Goal: Task Accomplishment & Management: Manage account settings

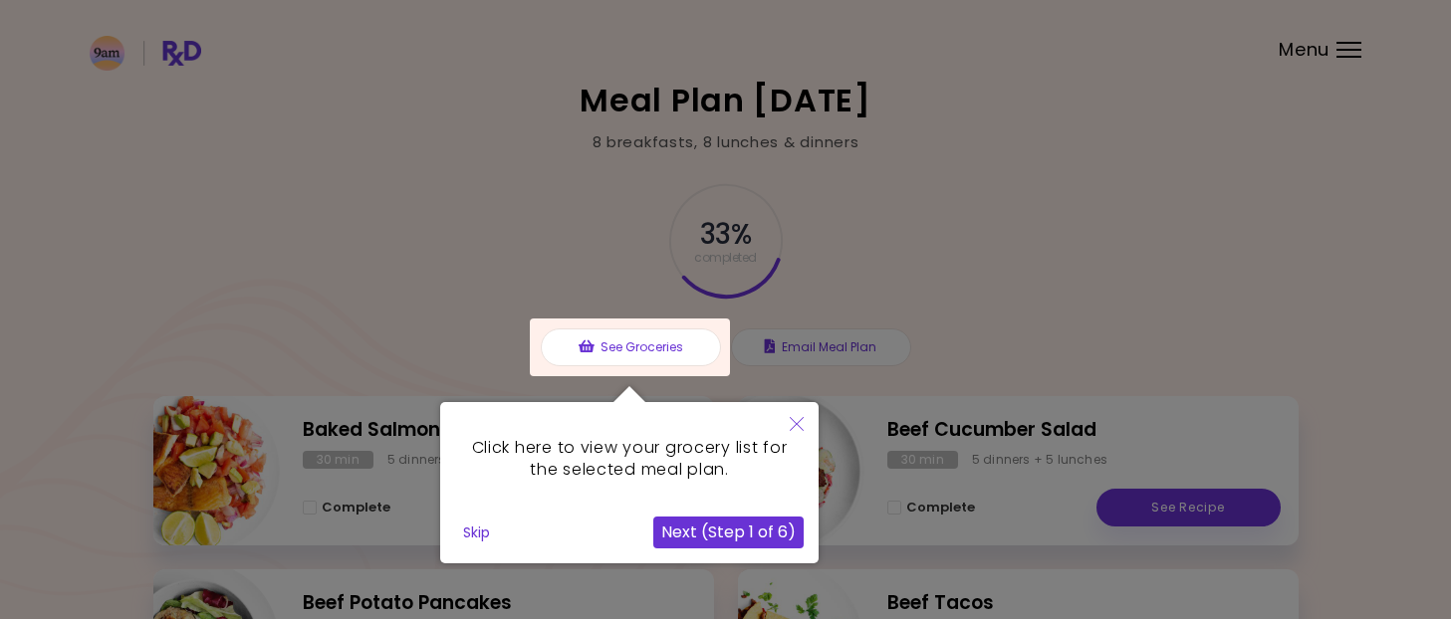
click at [797, 423] on icon "Close" at bounding box center [797, 424] width 14 height 14
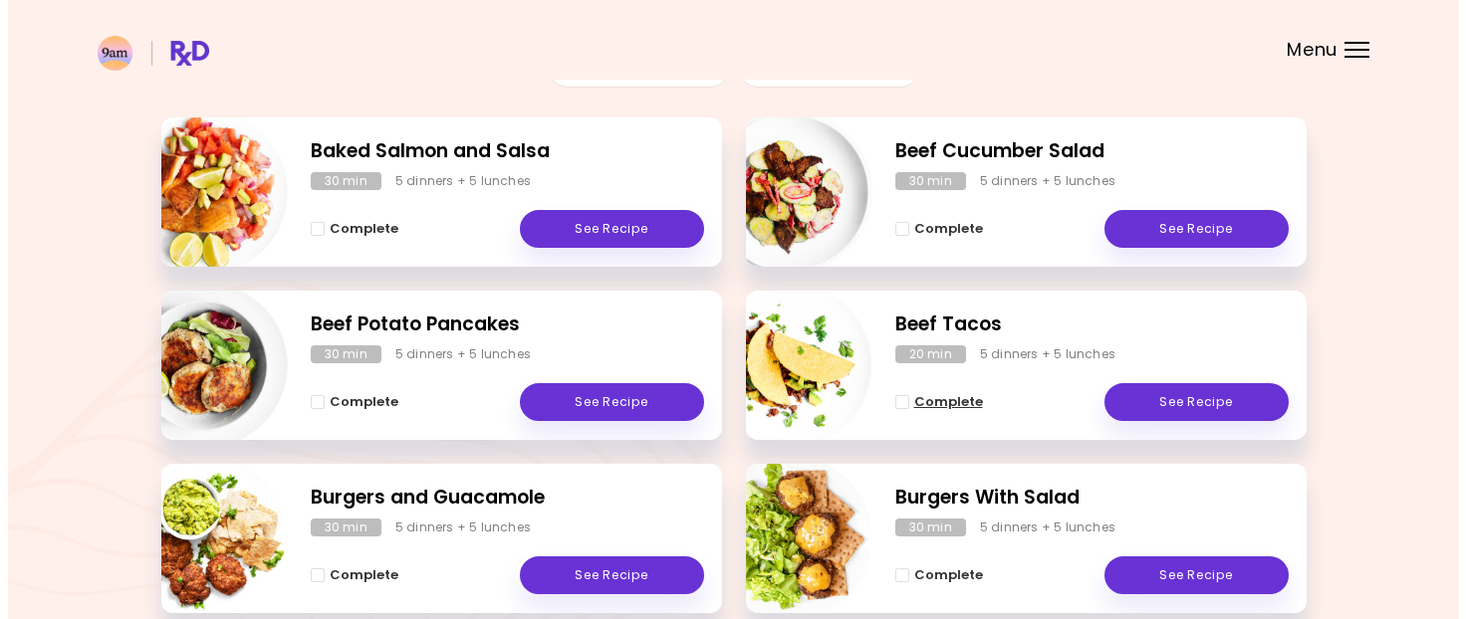
scroll to position [279, 0]
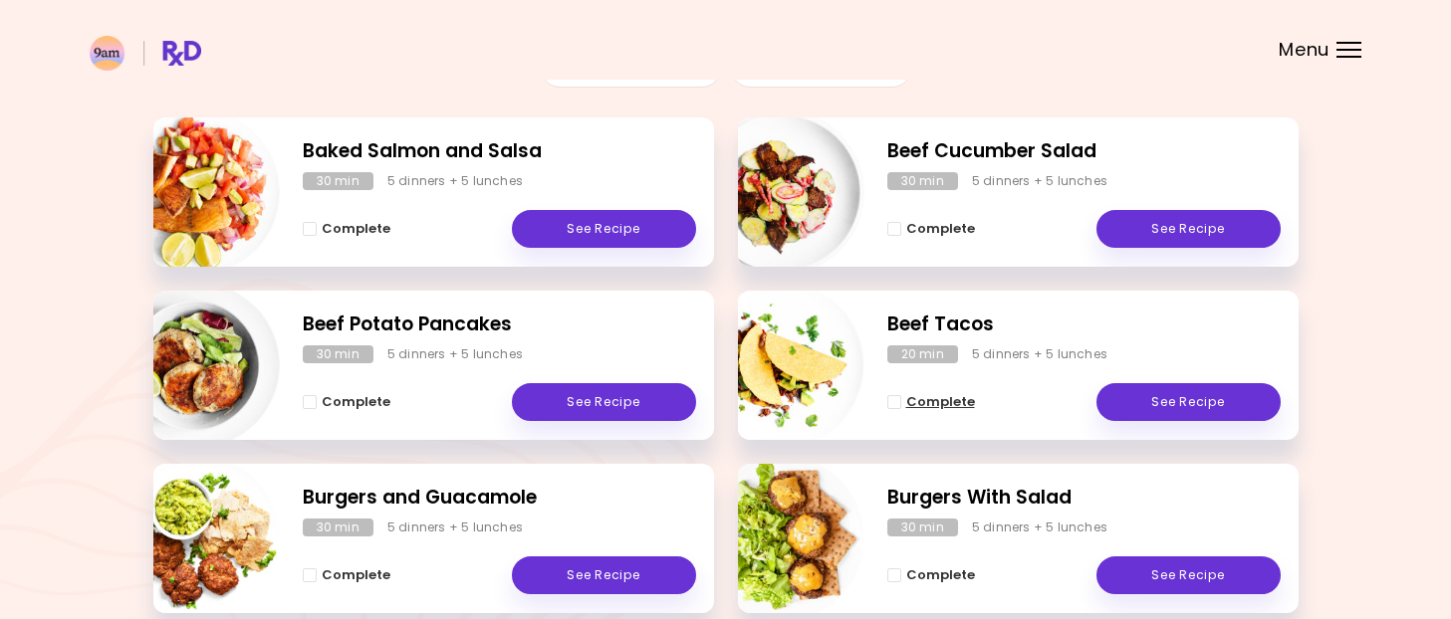
click at [928, 399] on span "Complete" at bounding box center [940, 402] width 69 height 16
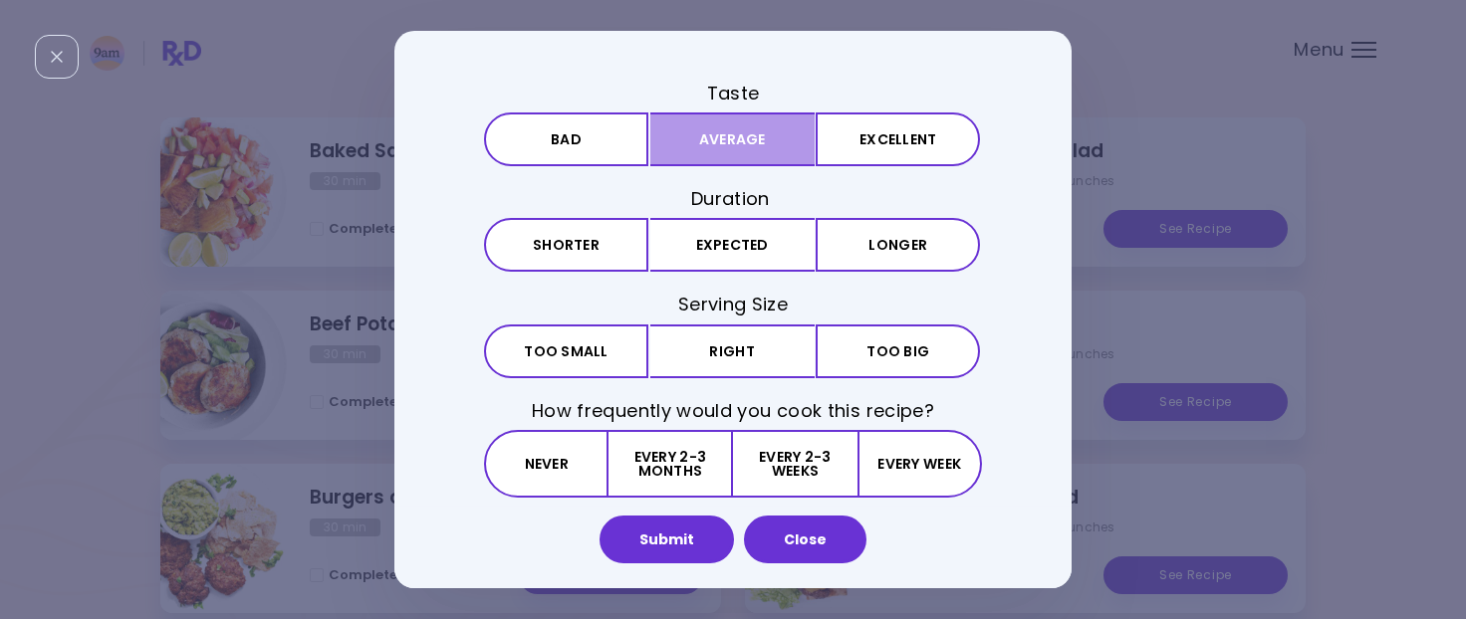
click at [740, 150] on button "Average" at bounding box center [732, 140] width 164 height 54
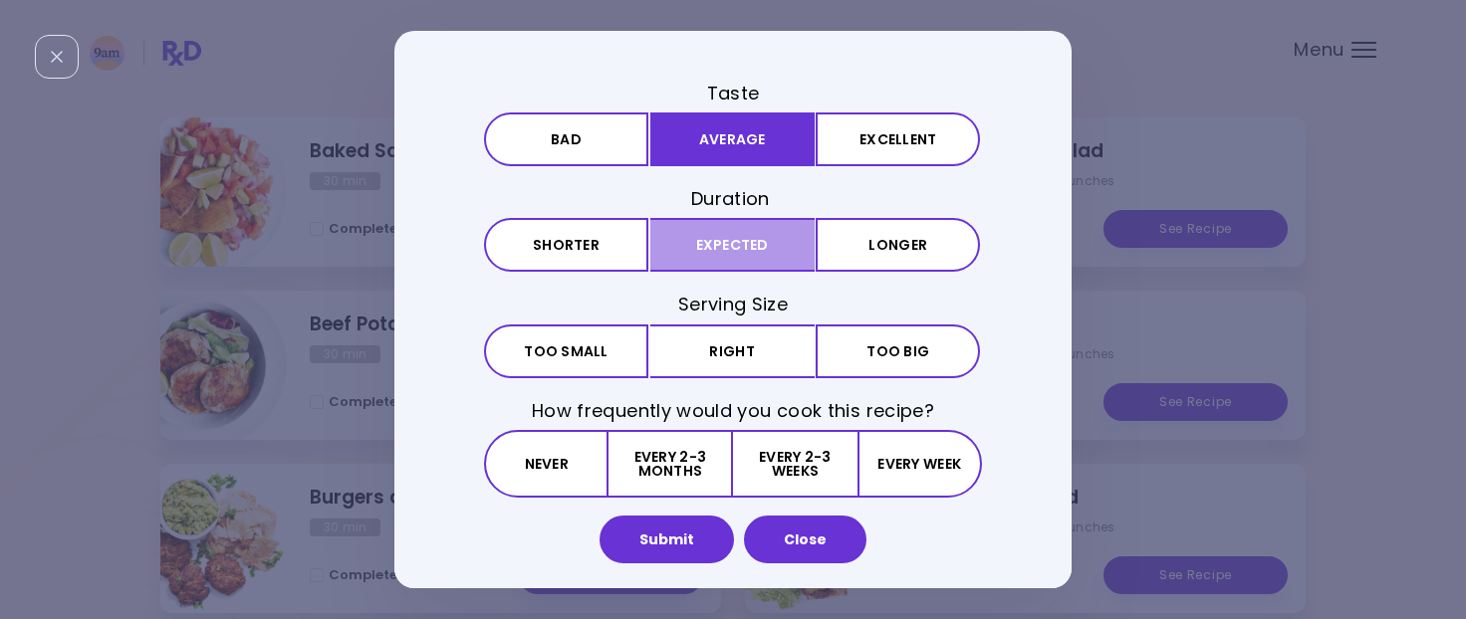
click at [712, 256] on button "Expected" at bounding box center [732, 246] width 164 height 54
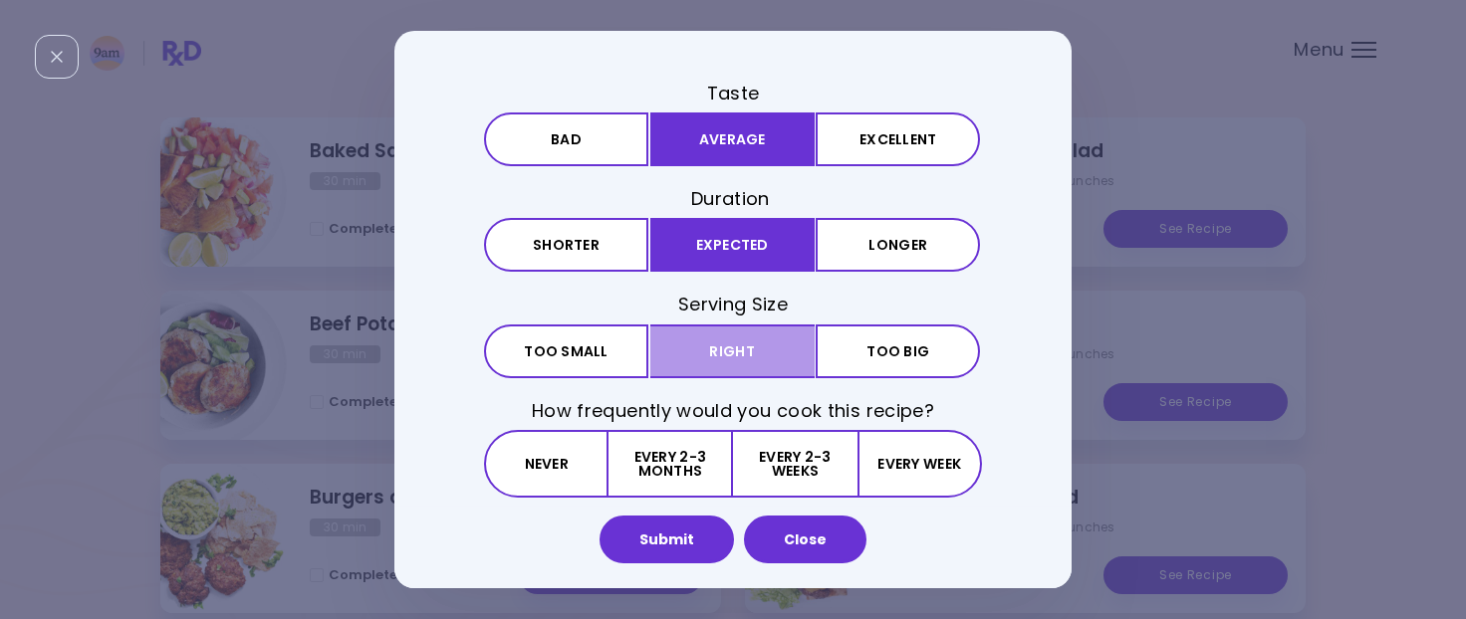
click at [705, 350] on button "Right" at bounding box center [732, 352] width 164 height 54
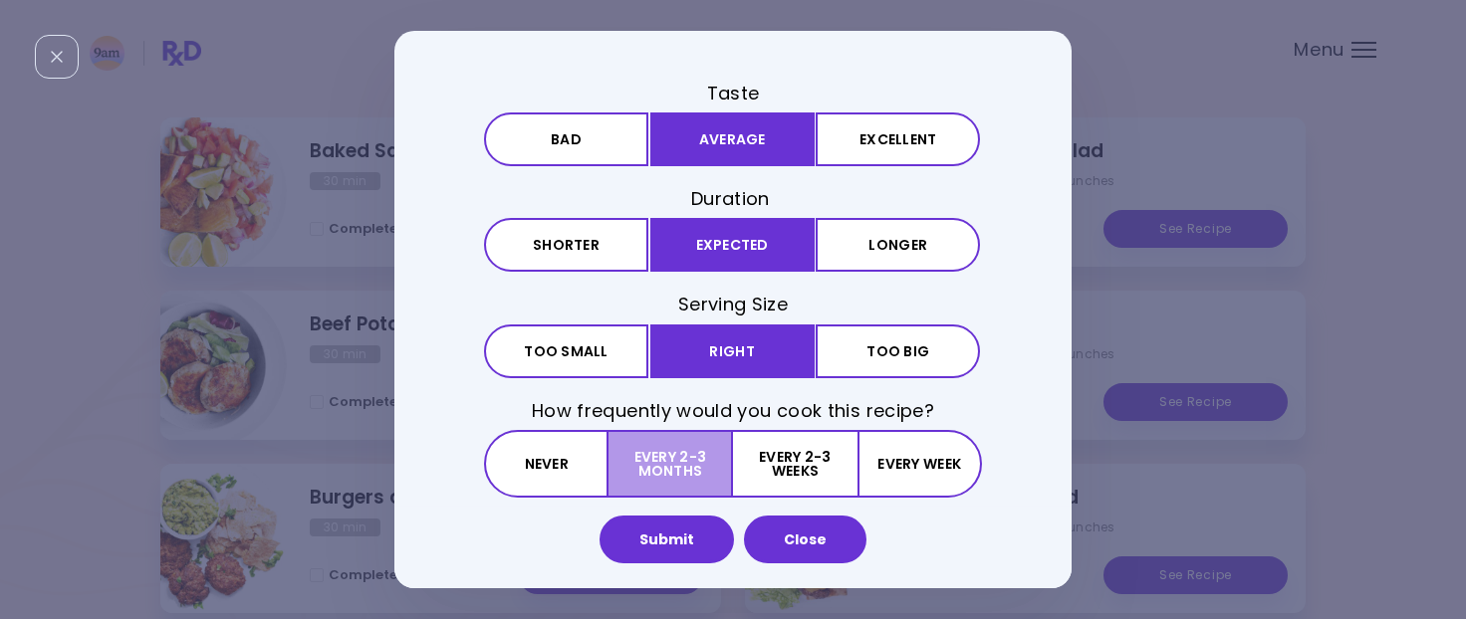
click at [645, 446] on button "Every 2-3 months" at bounding box center [670, 464] width 124 height 68
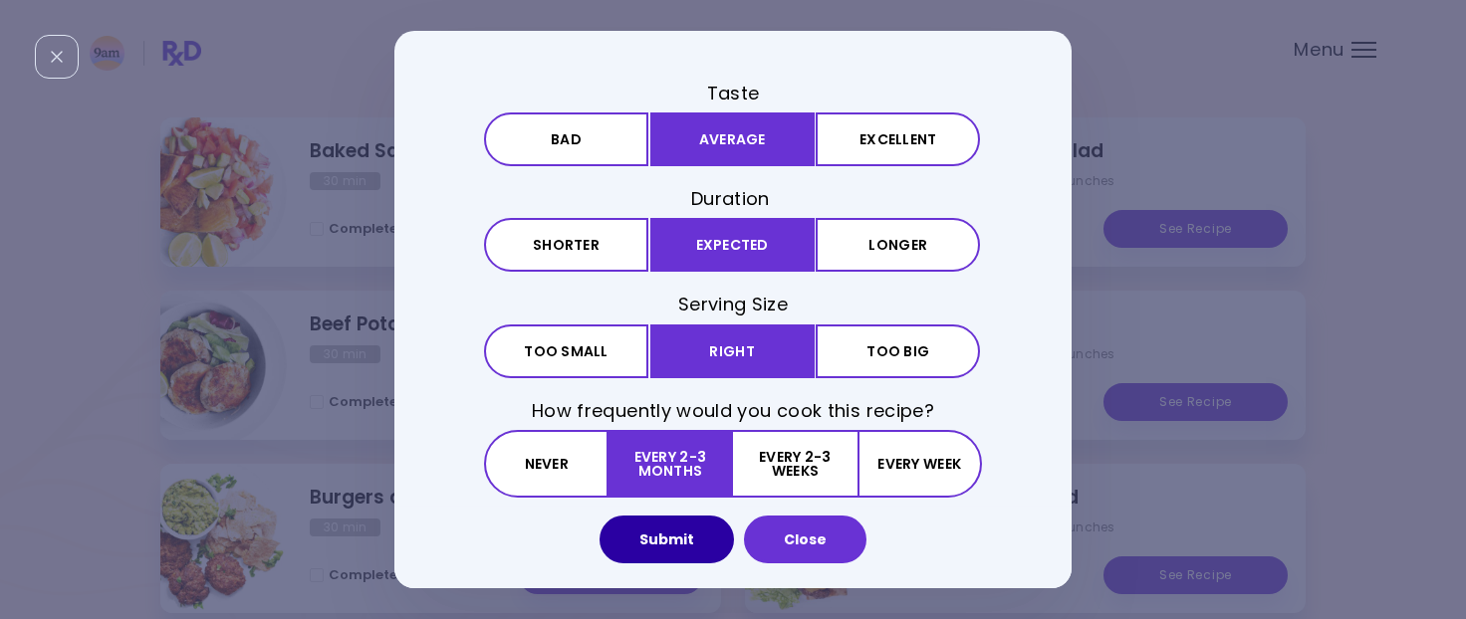
click at [674, 537] on button "Submit" at bounding box center [666, 540] width 134 height 48
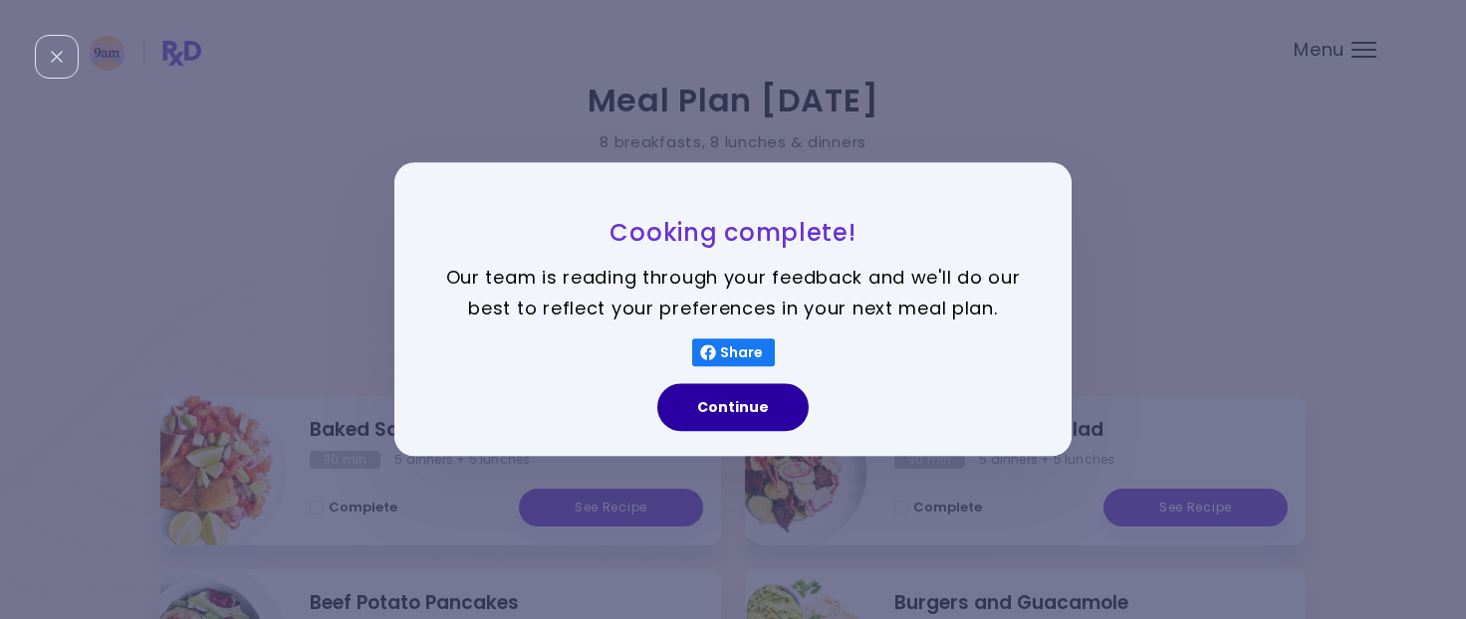
click at [720, 418] on button "Continue" at bounding box center [732, 408] width 151 height 48
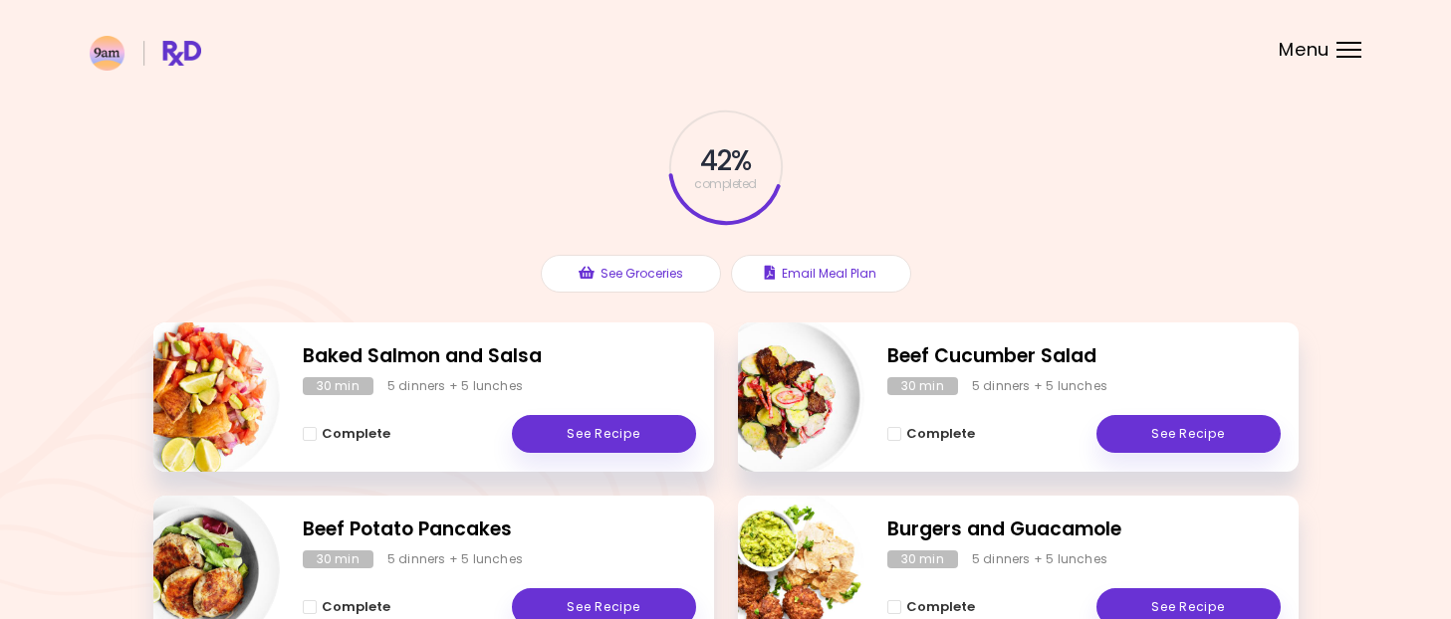
scroll to position [72, 0]
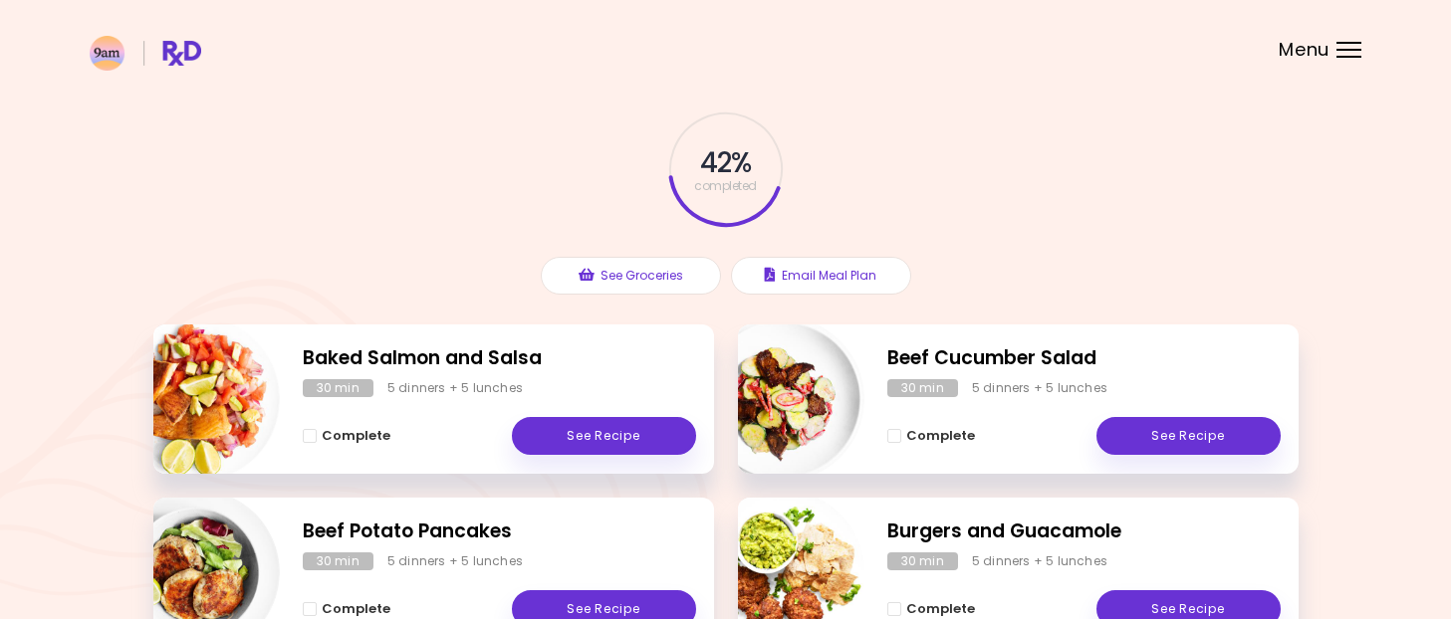
click at [1346, 58] on header at bounding box center [725, 40] width 1451 height 80
click at [797, 276] on button "Email Meal Plan" at bounding box center [821, 276] width 180 height 38
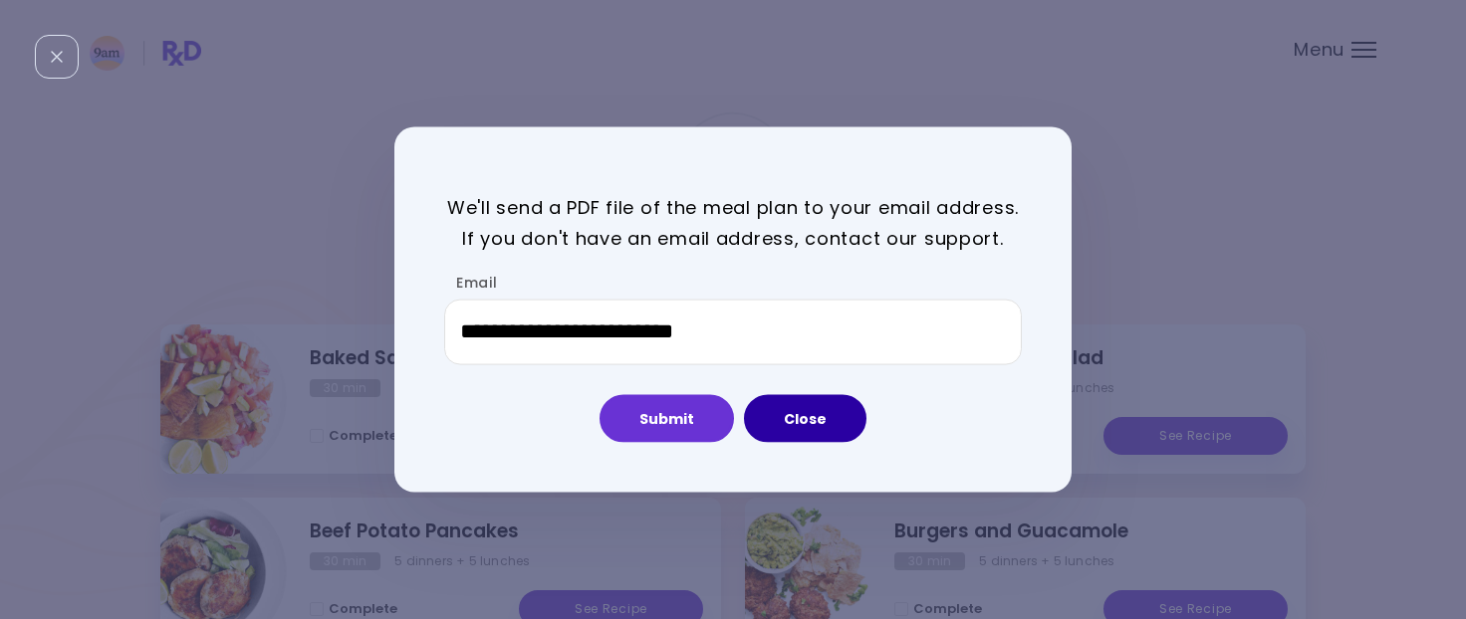
click at [785, 415] on button "Close" at bounding box center [805, 418] width 122 height 48
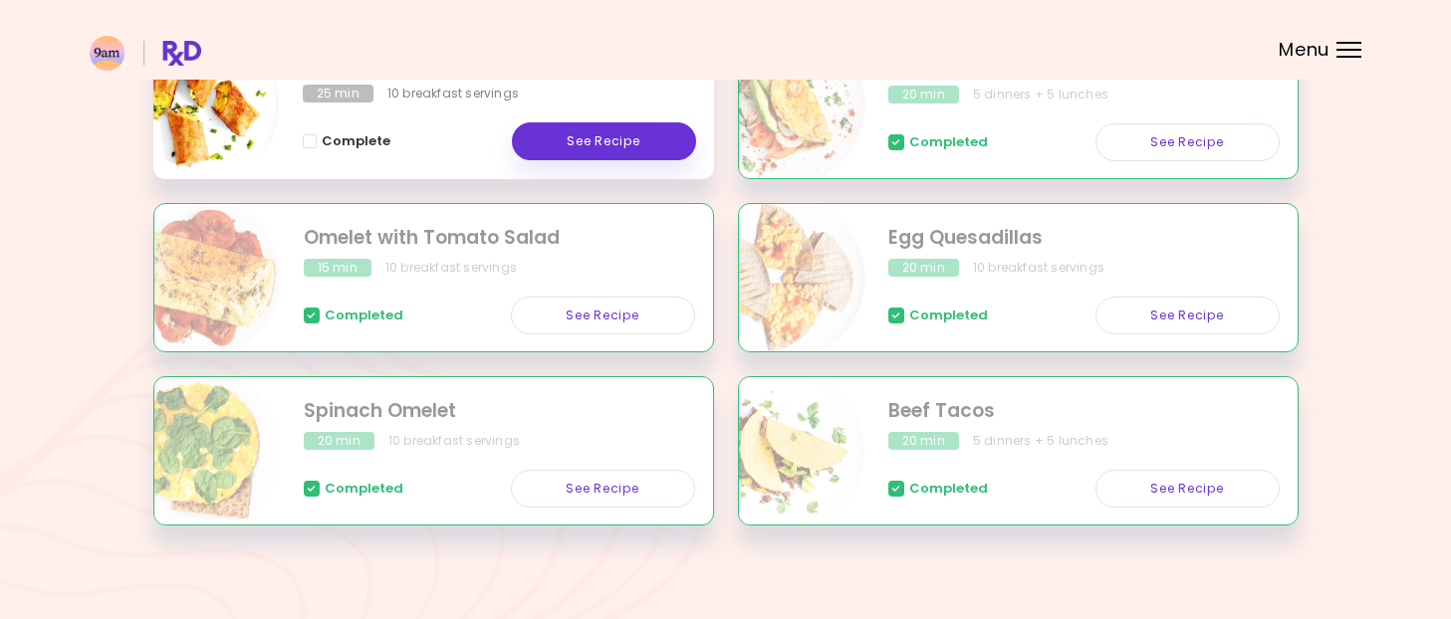
scroll to position [900, 0]
